Goal: Task Accomplishment & Management: Use online tool/utility

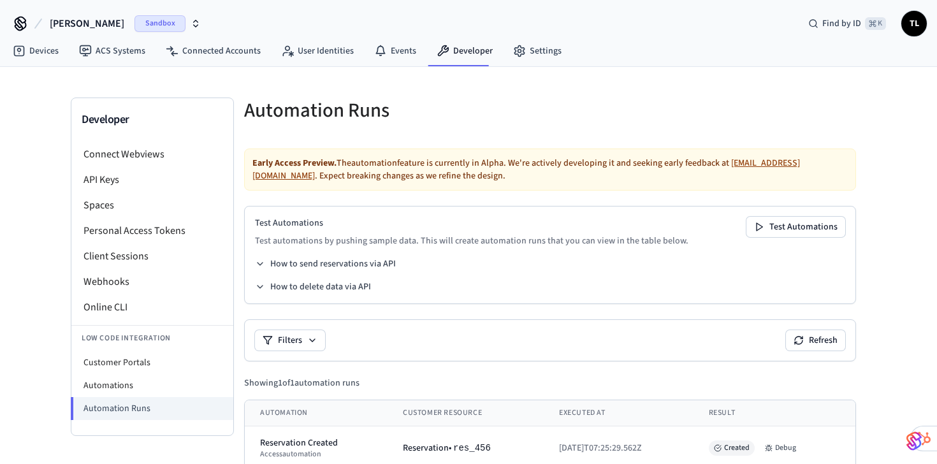
scroll to position [27, 0]
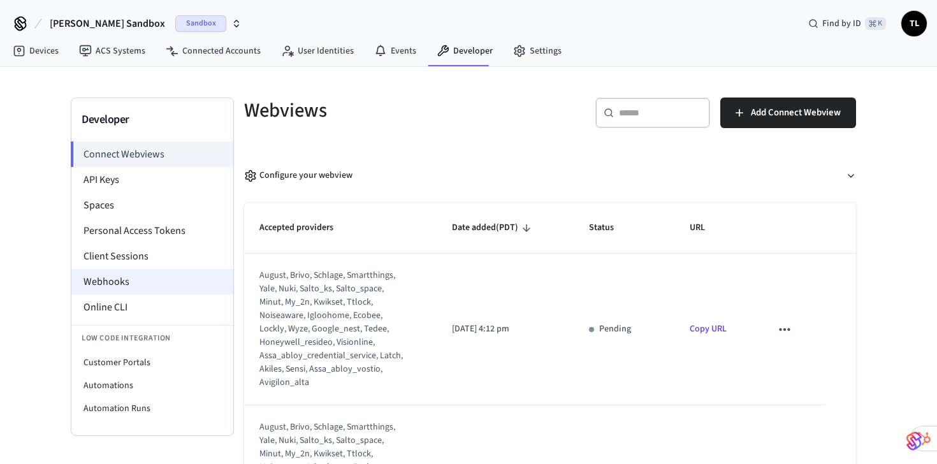
click at [126, 279] on li "Webhooks" at bounding box center [152, 282] width 162 height 26
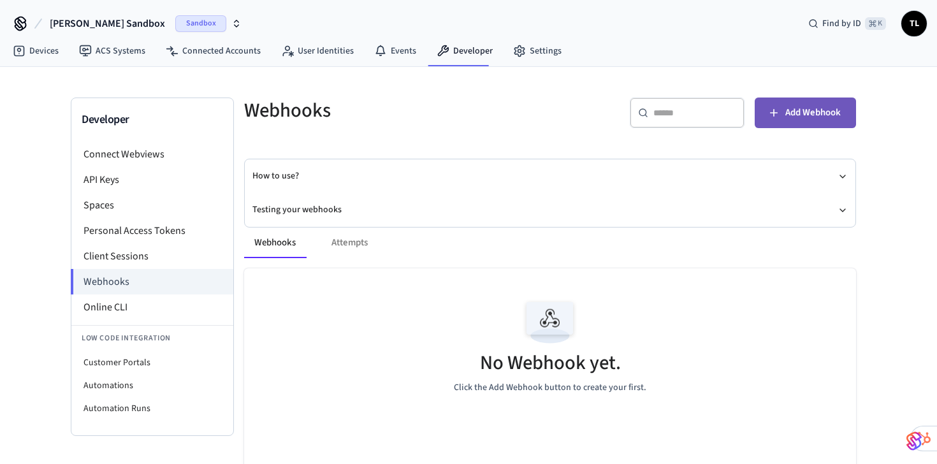
click at [807, 110] on span "Add Webhook" at bounding box center [813, 113] width 55 height 17
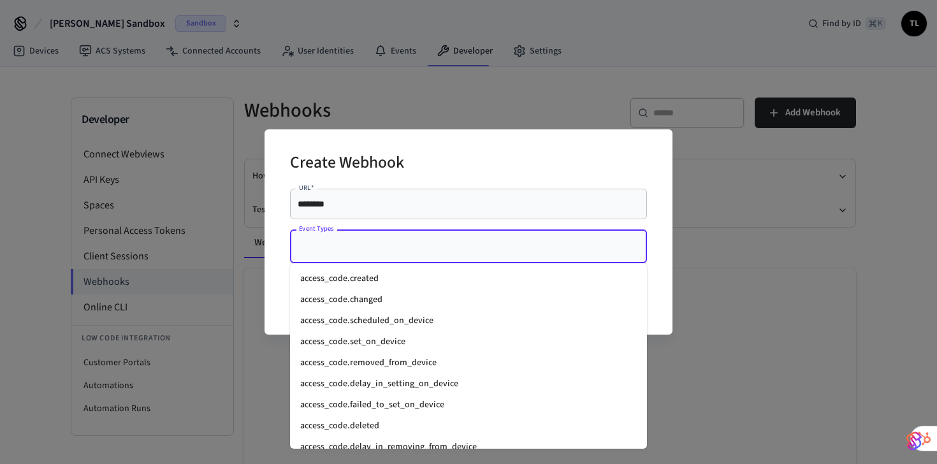
click at [453, 258] on input "Event Types" at bounding box center [459, 246] width 326 height 22
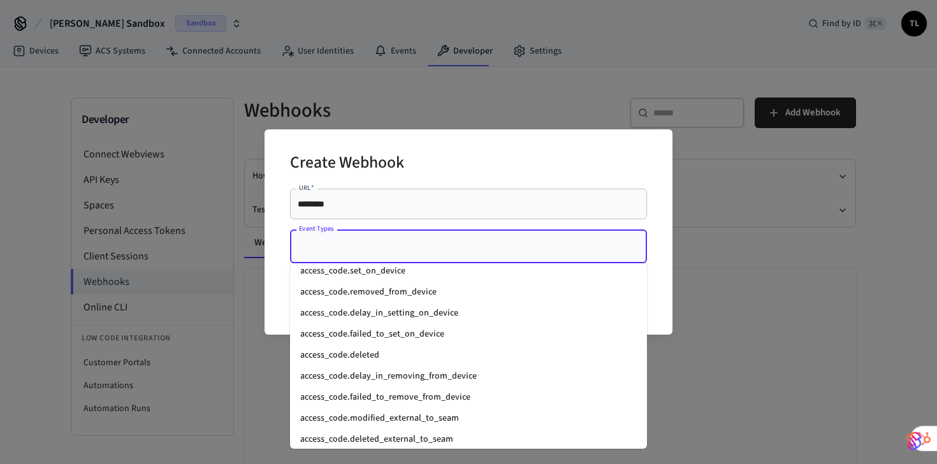
scroll to position [73, 0]
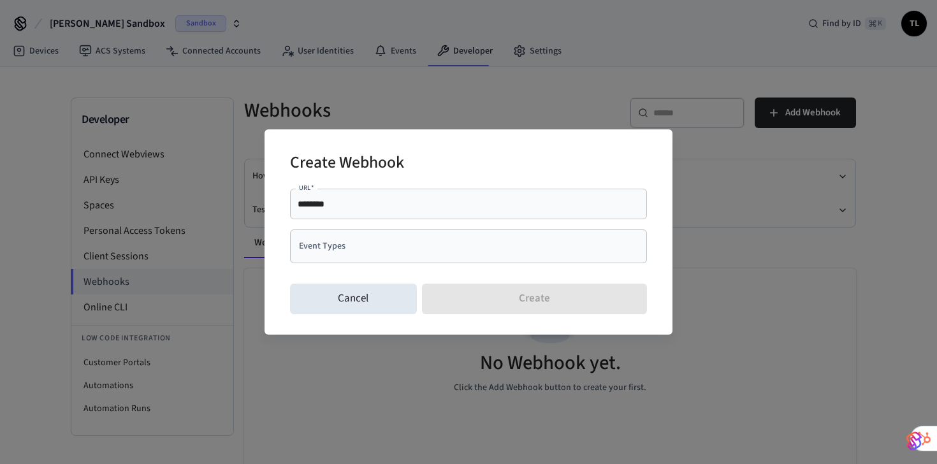
click at [537, 154] on div "Create Webhook" at bounding box center [468, 164] width 357 height 39
click at [507, 128] on div "Create Webhook URL   * ******** URL   * Event Types Event Types Cancel Create" at bounding box center [468, 232] width 937 height 464
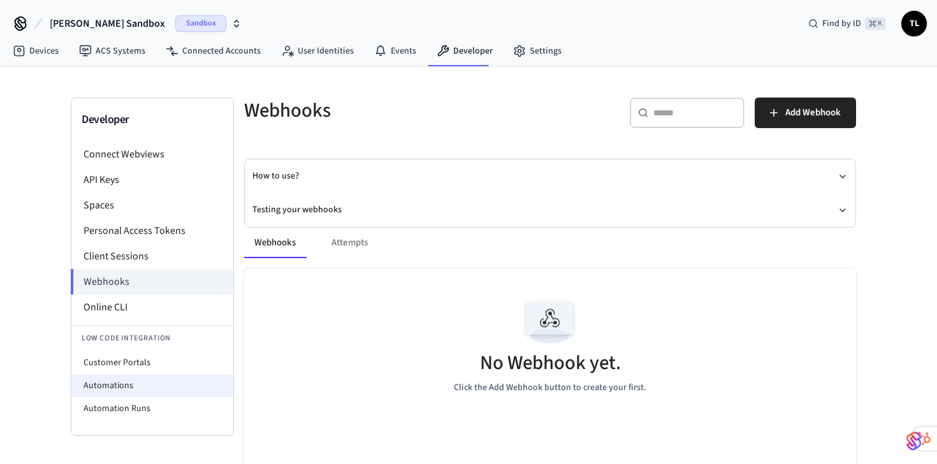
click at [141, 390] on li "Automations" at bounding box center [152, 385] width 162 height 23
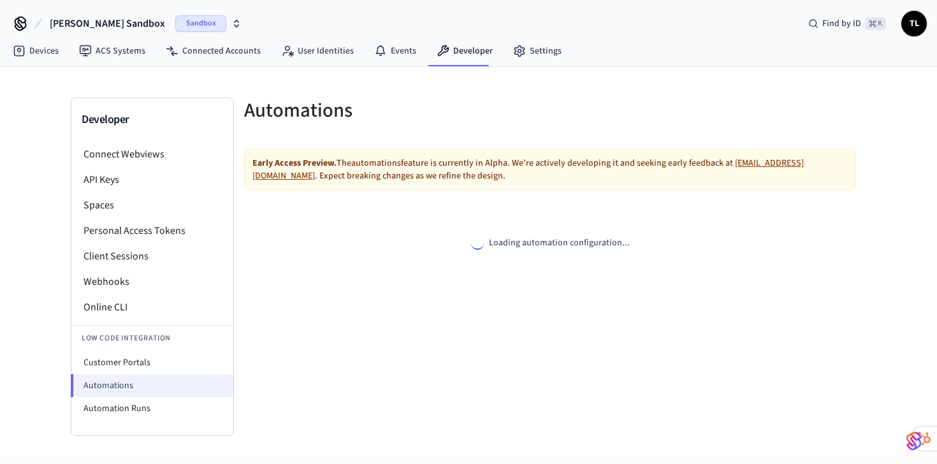
select select "**********"
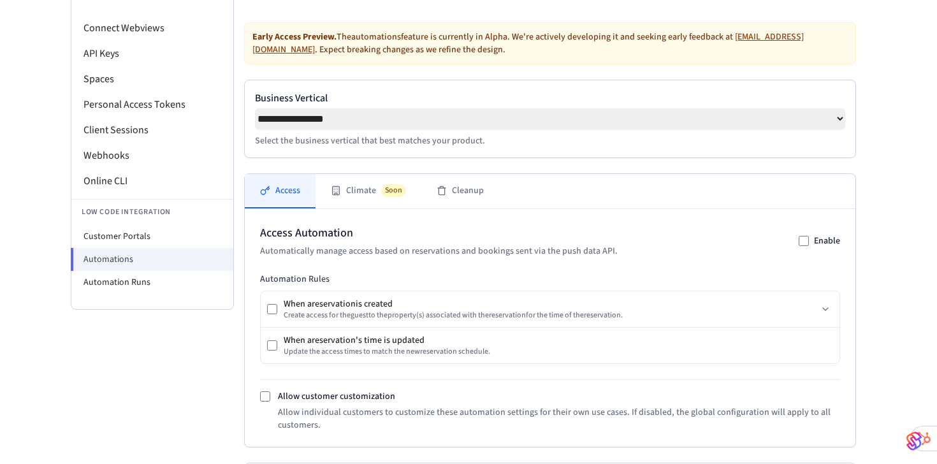
scroll to position [314, 0]
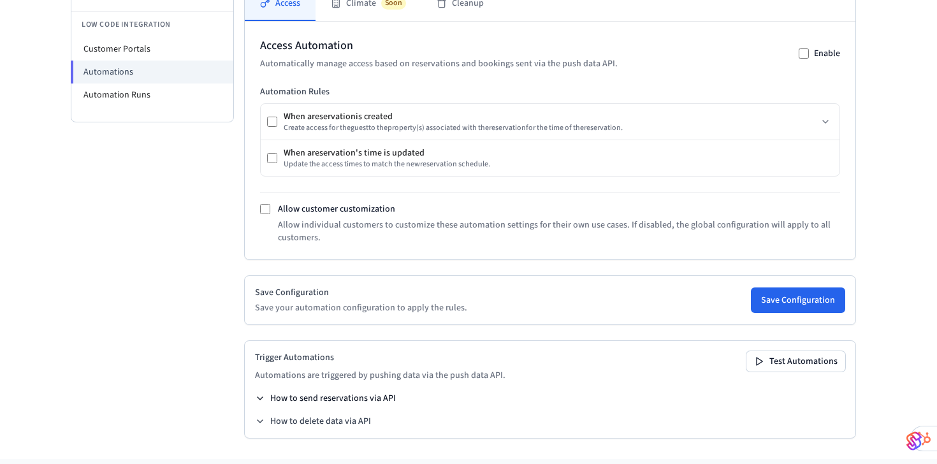
click at [264, 404] on icon at bounding box center [260, 398] width 10 height 10
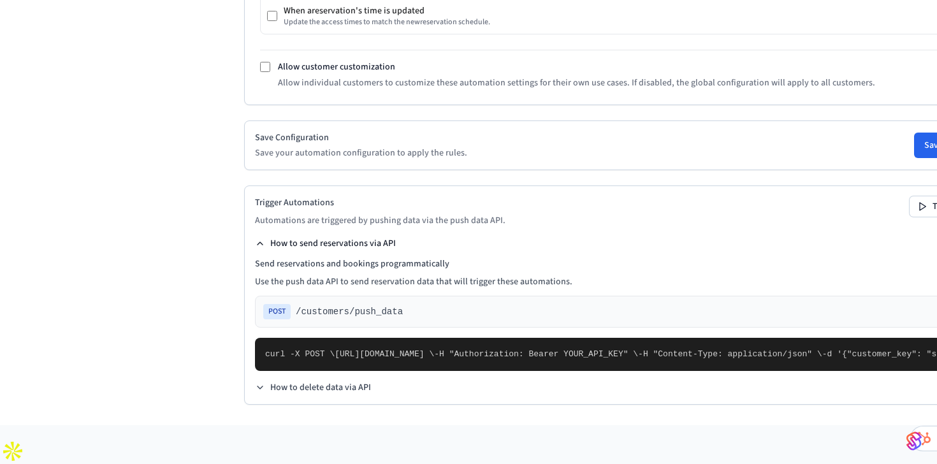
scroll to position [531, 0]
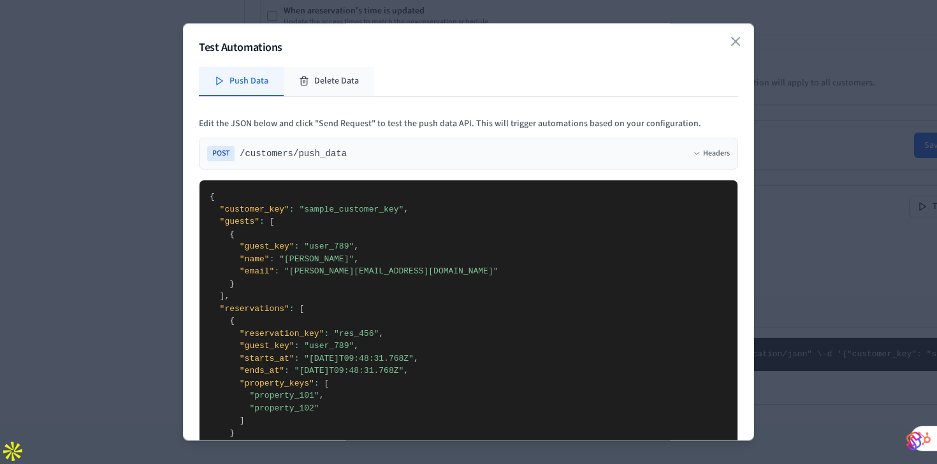
click at [338, 79] on button "Delete Data" at bounding box center [329, 81] width 91 height 29
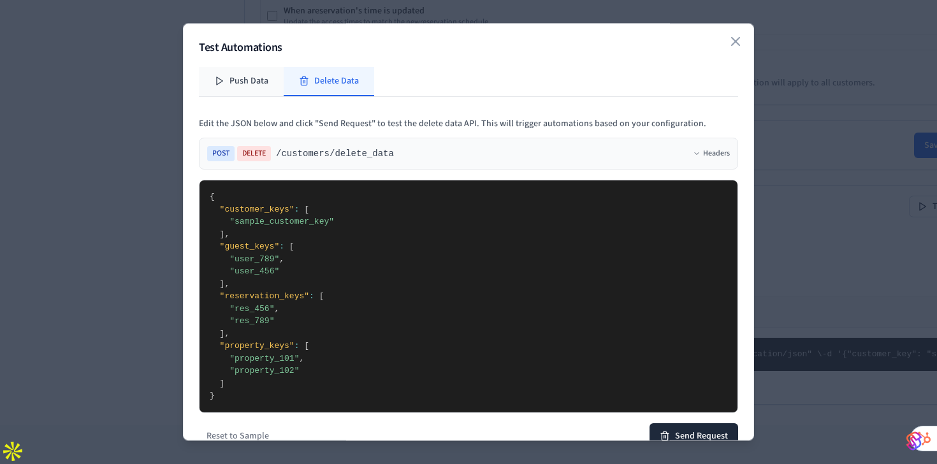
click at [260, 79] on button "Push Data" at bounding box center [241, 81] width 85 height 29
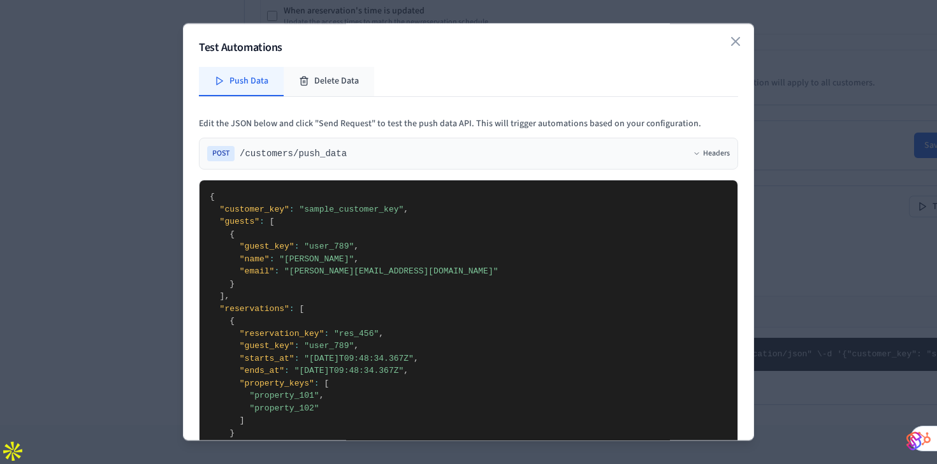
click at [335, 77] on button "Delete Data" at bounding box center [329, 81] width 91 height 29
type textarea "**********"
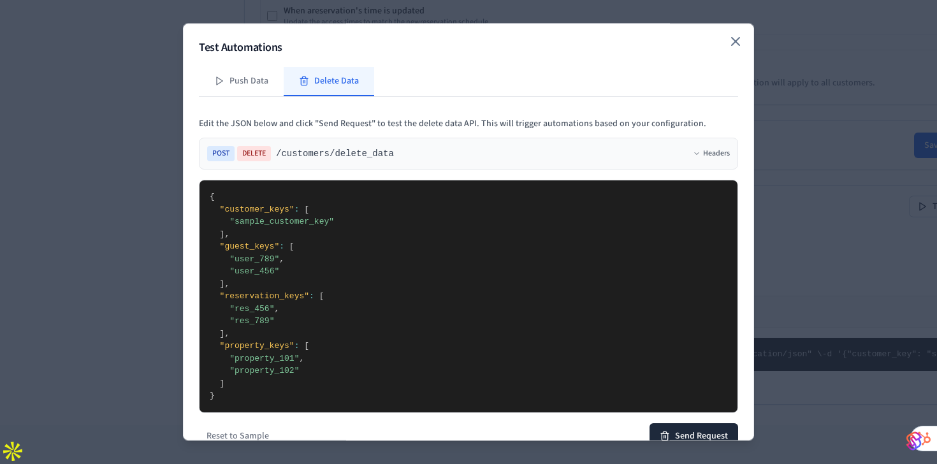
click at [729, 45] on icon "button" at bounding box center [735, 41] width 15 height 15
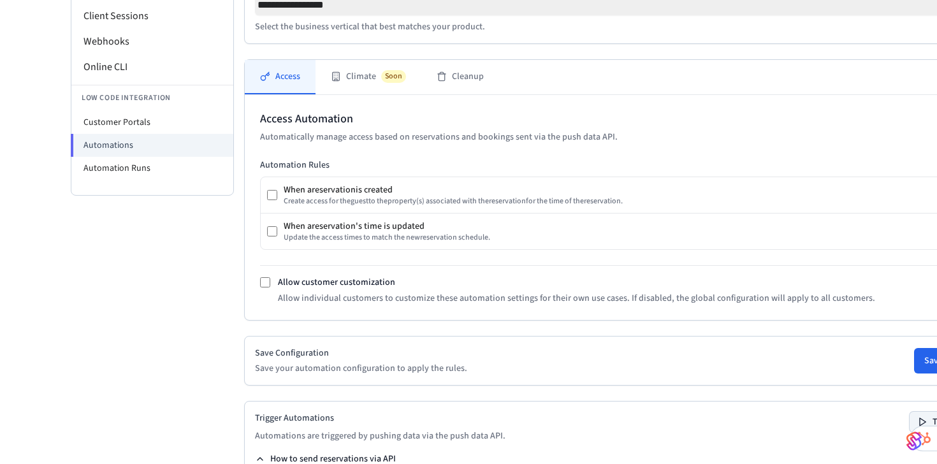
scroll to position [236, 0]
